Goal: Task Accomplishment & Management: Manage account settings

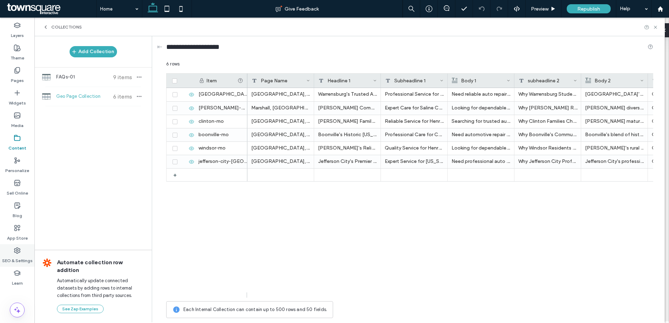
click at [22, 256] on label "SEO & Settings" at bounding box center [17, 259] width 31 height 10
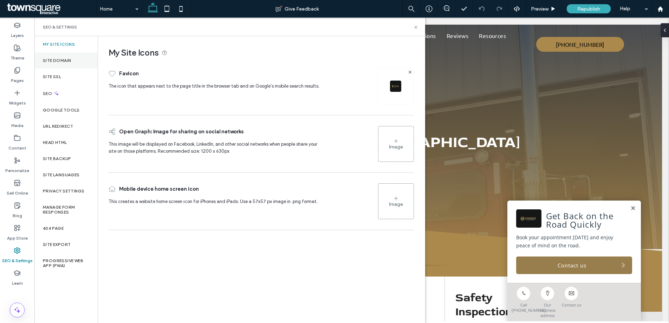
click at [59, 59] on label "Site Domain" at bounding box center [57, 60] width 28 height 5
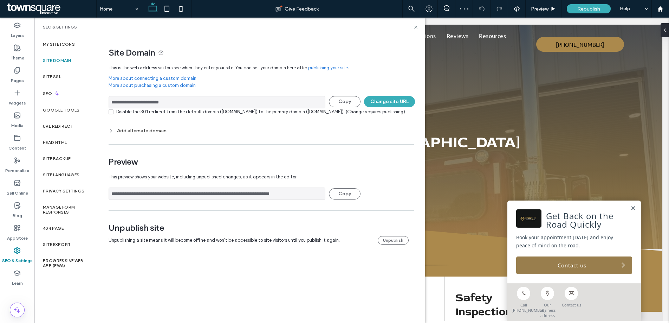
drag, startPoint x: 193, startPoint y: 103, endPoint x: 109, endPoint y: 103, distance: 83.7
click at [109, 103] on input "**********" at bounding box center [217, 102] width 217 height 12
click at [416, 27] on icon at bounding box center [415, 27] width 5 height 5
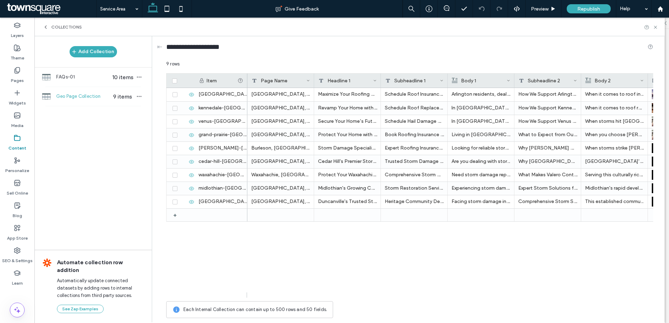
scroll to position [442, 0]
click at [66, 27] on span "Collections" at bounding box center [66, 27] width 31 height 6
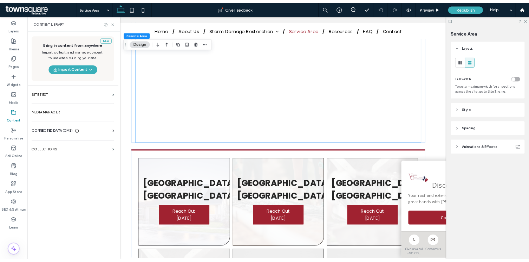
scroll to position [0, 0]
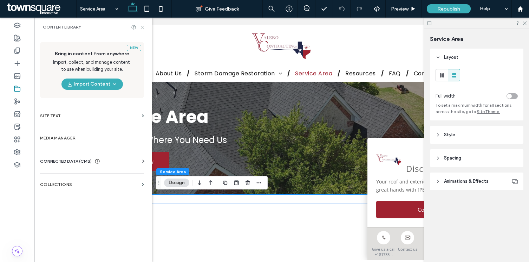
click at [145, 27] on icon at bounding box center [142, 27] width 5 height 5
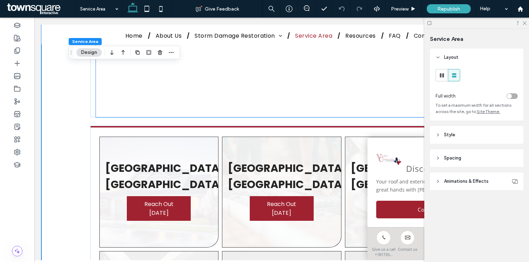
scroll to position [271, 0]
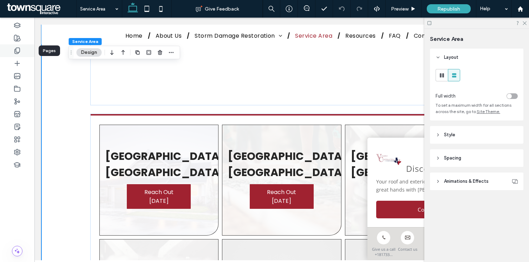
click at [18, 49] on icon at bounding box center [17, 50] width 7 height 7
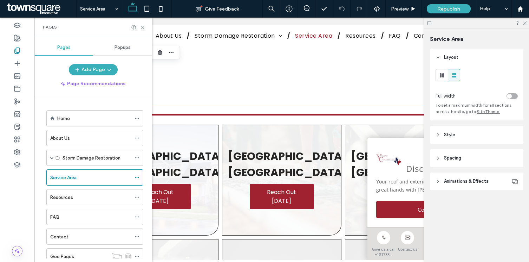
scroll to position [24, 0]
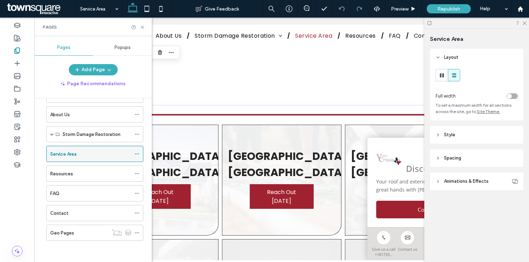
click at [97, 154] on div "Service Area" at bounding box center [90, 153] width 81 height 7
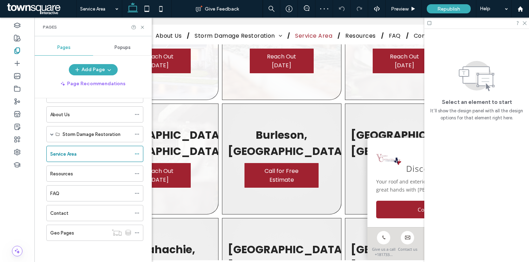
scroll to position [349, 0]
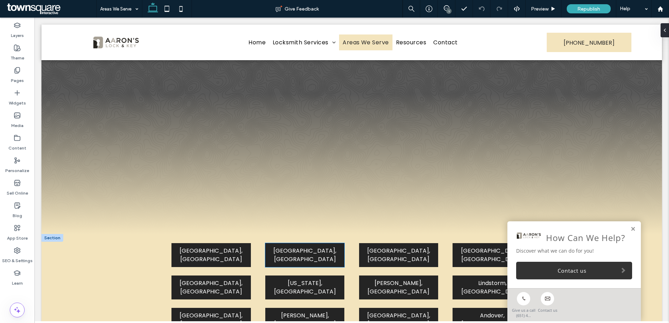
scroll to position [305, 0]
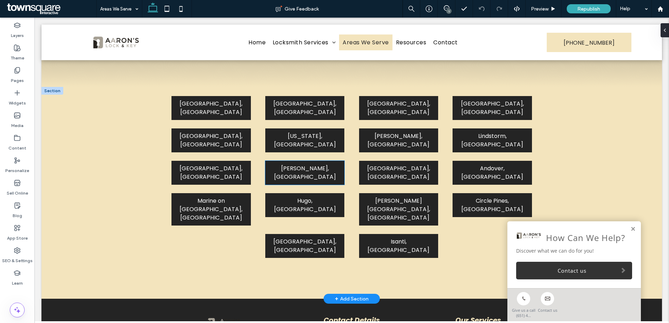
click at [306, 161] on div "Hinckley, MN" at bounding box center [304, 173] width 79 height 24
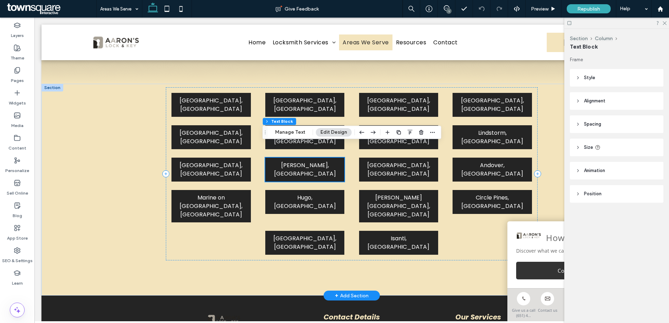
scroll to position [295, 0]
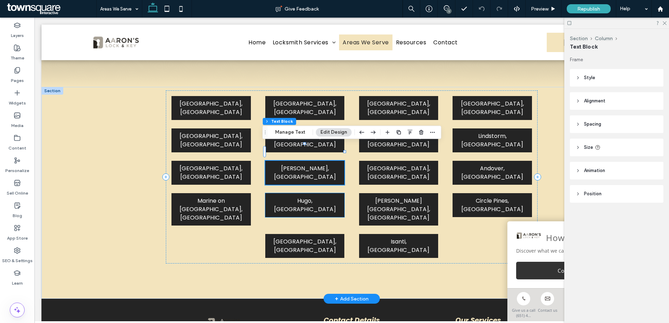
click at [315, 197] on span "Hugo, MN" at bounding box center [305, 205] width 62 height 17
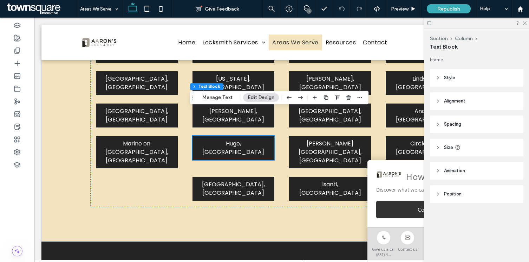
scroll to position [364, 0]
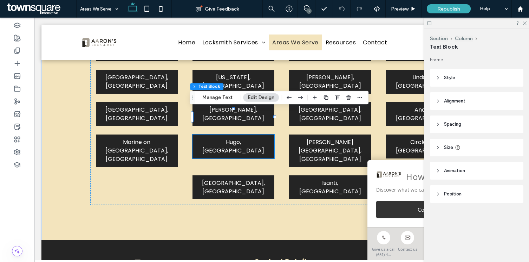
click at [14, 198] on div at bounding box center [17, 140] width 34 height 244
